Goal: Check status: Check status

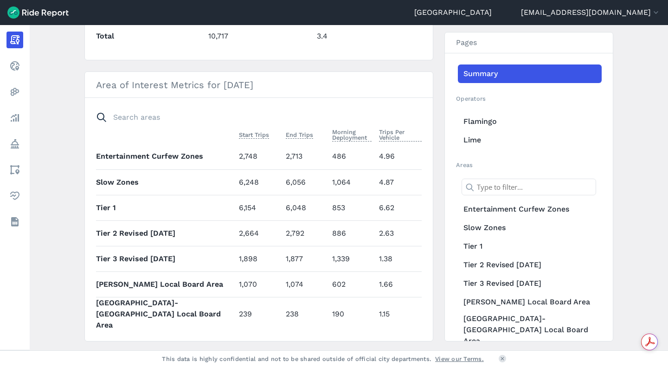
scroll to position [46, 0]
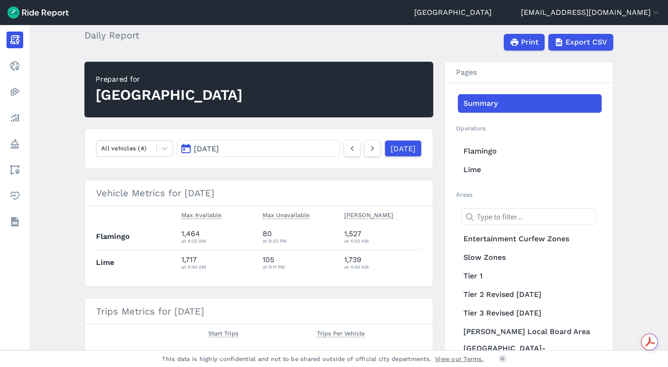
drag, startPoint x: 276, startPoint y: 160, endPoint x: 275, endPoint y: 155, distance: 5.3
click at [276, 160] on nav "All vehicles (4) [DATE] [DATE]" at bounding box center [258, 149] width 349 height 40
click at [275, 149] on button "[DATE]" at bounding box center [258, 148] width 163 height 17
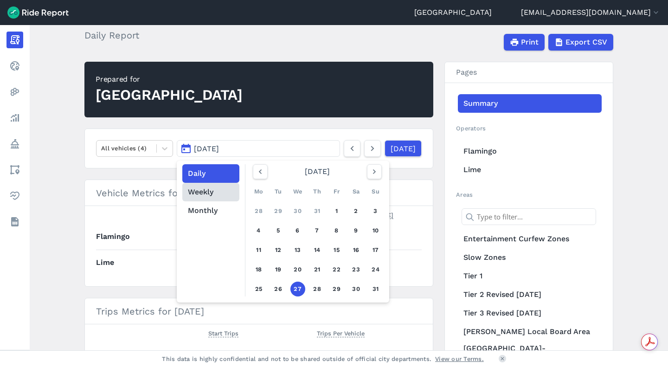
click at [225, 188] on button "Weekly" at bounding box center [210, 192] width 57 height 19
click at [378, 174] on button "button" at bounding box center [374, 171] width 15 height 15
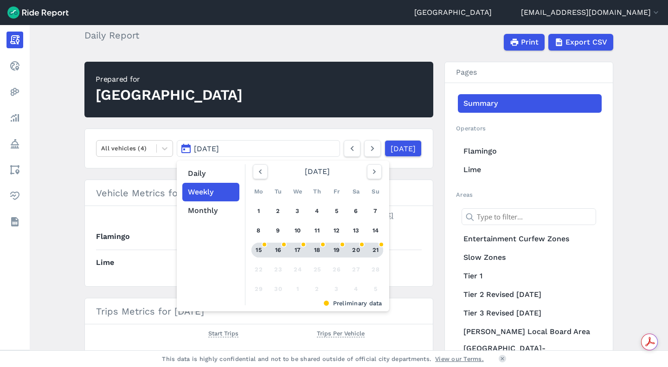
click at [284, 247] on link "15 16 17 18 19 20 21" at bounding box center [318, 250] width 132 height 15
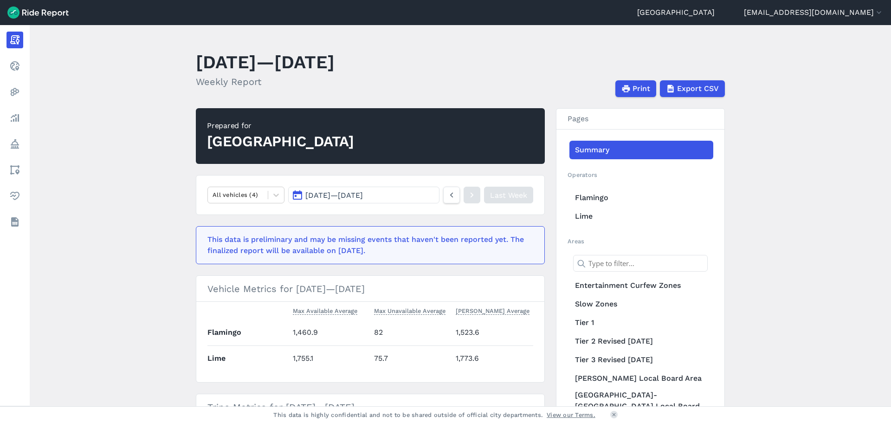
click at [406, 199] on button "[DATE] — [DATE]" at bounding box center [363, 195] width 151 height 17
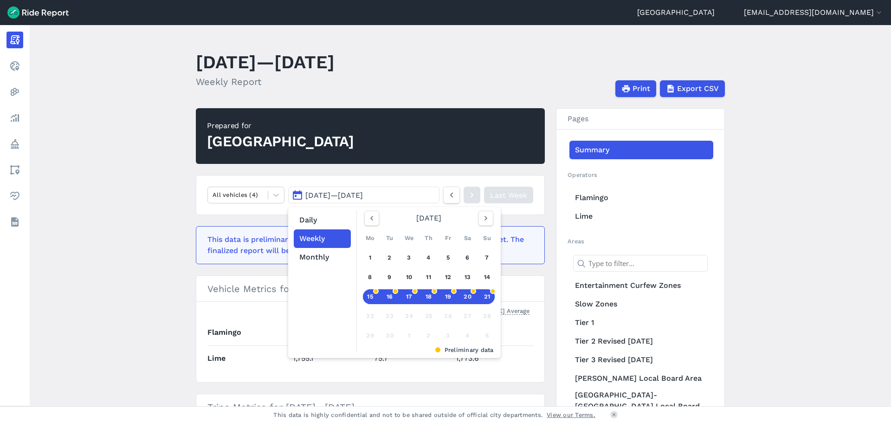
click at [425, 291] on div "18" at bounding box center [428, 296] width 15 height 15
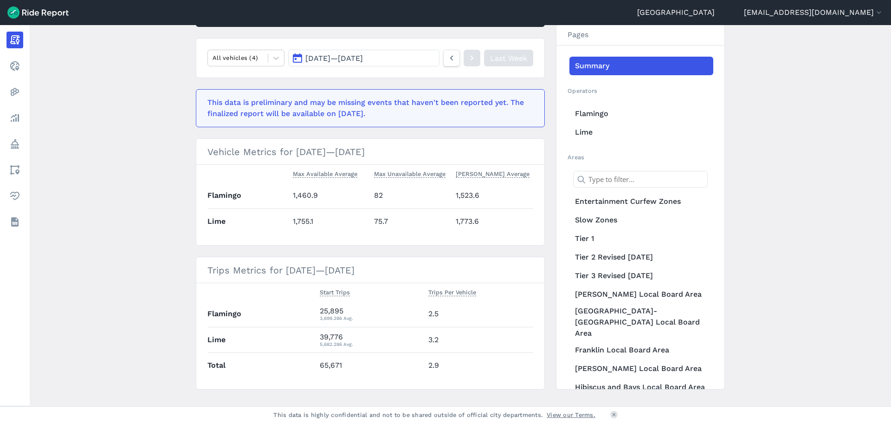
scroll to position [139, 0]
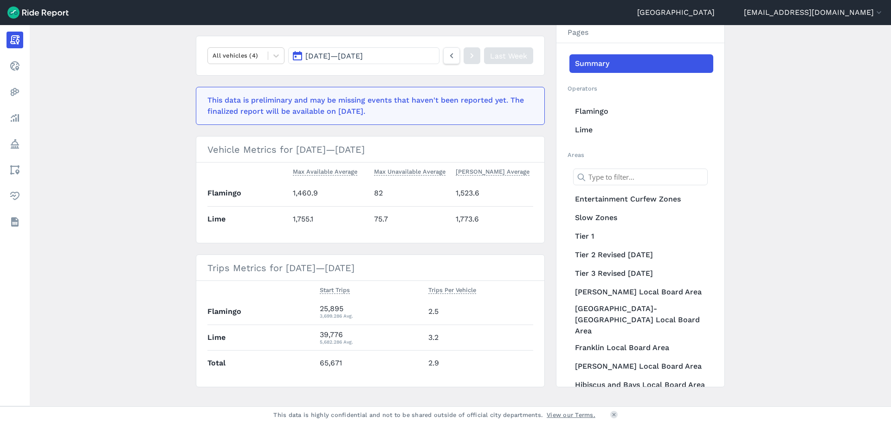
click at [800, 113] on main "[DATE]—[DATE] Weekly Report Print Export CSV Prepared for Auckland All vehicles…" at bounding box center [460, 215] width 861 height 381
